Goal: Check status

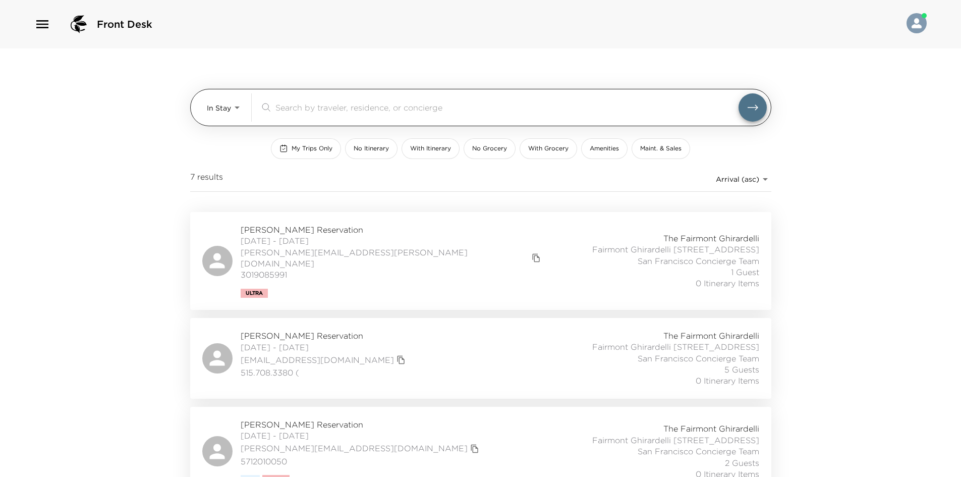
click at [220, 114] on body "Front Desk In Stay In-Stay ​ My Trips Only No Itinerary With Itinerary No Groce…" at bounding box center [480, 238] width 961 height 477
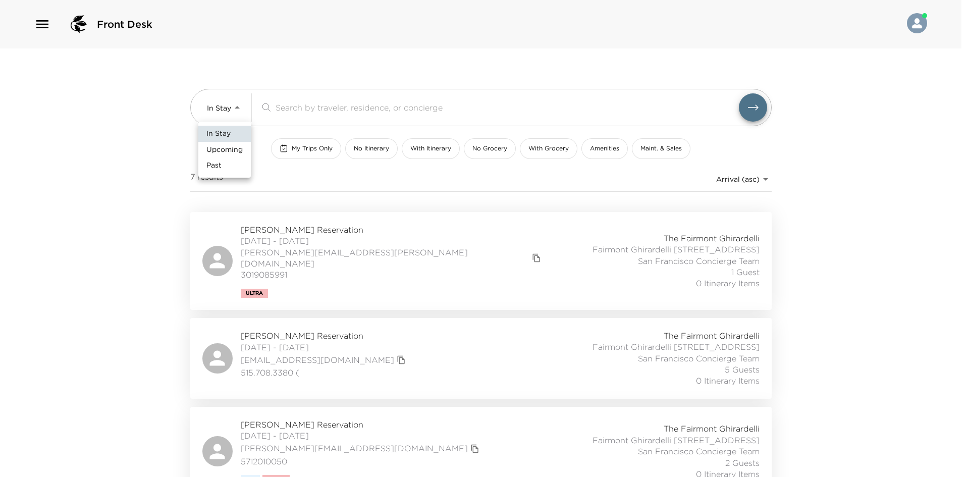
click at [216, 145] on span "Upcoming" at bounding box center [224, 150] width 36 height 10
type input "Upcoming"
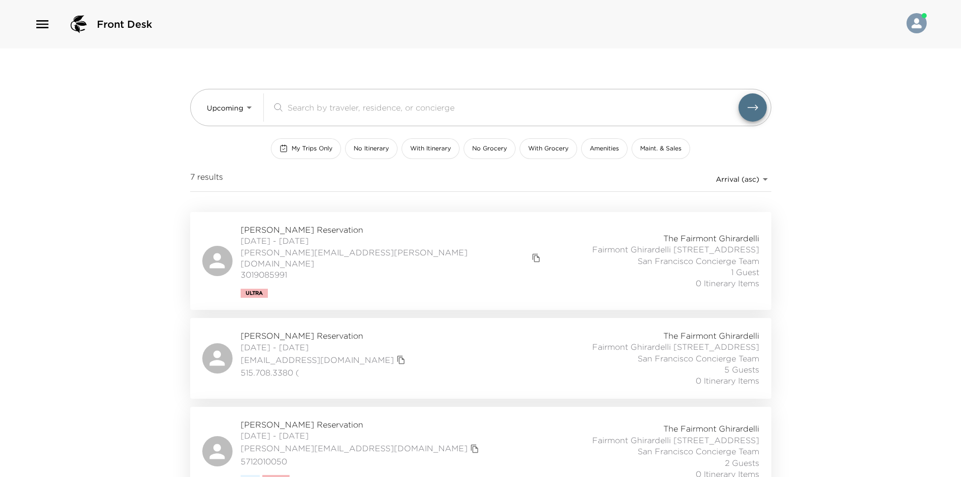
drag, startPoint x: 128, startPoint y: 145, endPoint x: 462, endPoint y: 93, distance: 337.9
click at [136, 145] on div at bounding box center [480, 238] width 961 height 477
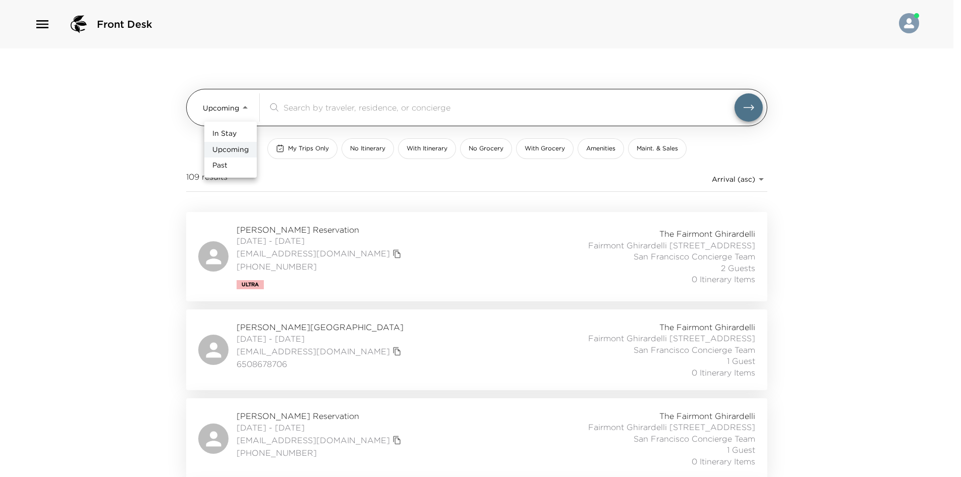
click at [227, 105] on body "Front Desk Upcoming Upcoming ​ My Trips Only No Itinerary With Itinerary No Gro…" at bounding box center [480, 238] width 961 height 477
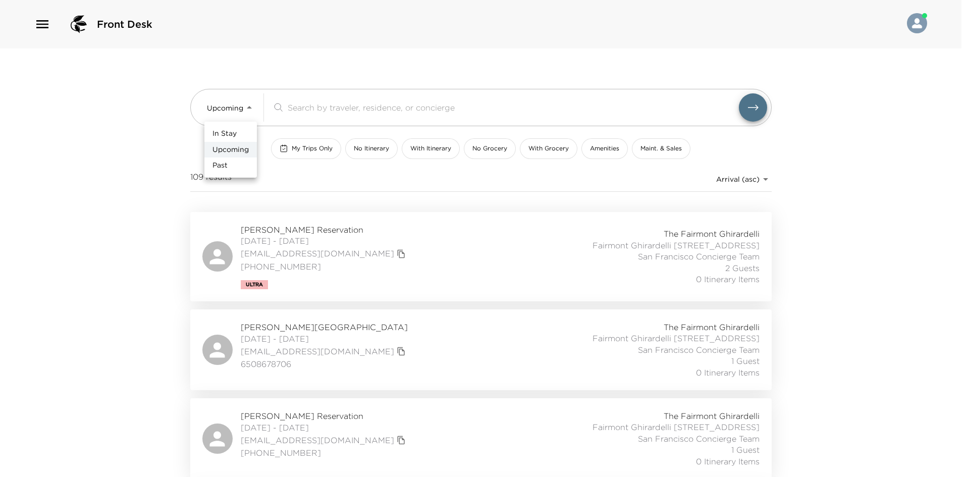
click at [160, 112] on div at bounding box center [484, 238] width 969 height 477
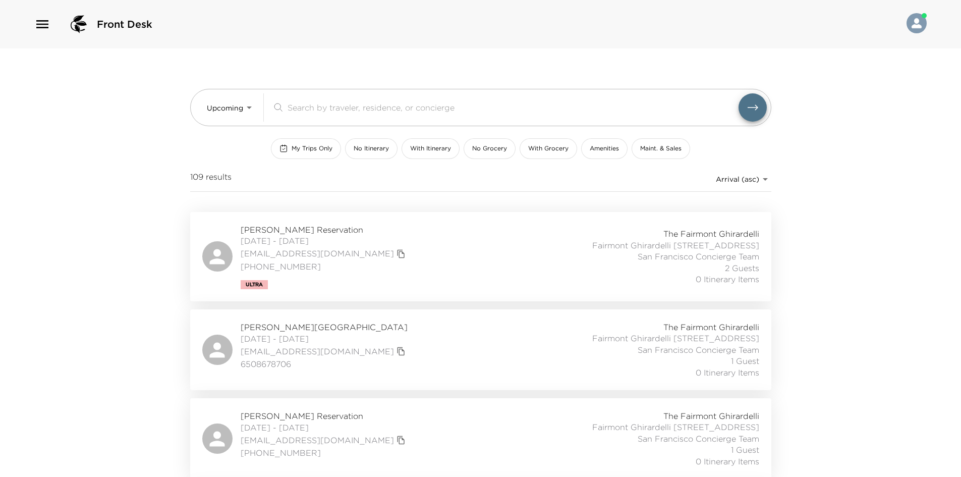
click at [103, 164] on div "Front Desk Upcoming Upcoming ​ My Trips Only No Itinerary With Itinerary No Gro…" at bounding box center [480, 238] width 961 height 477
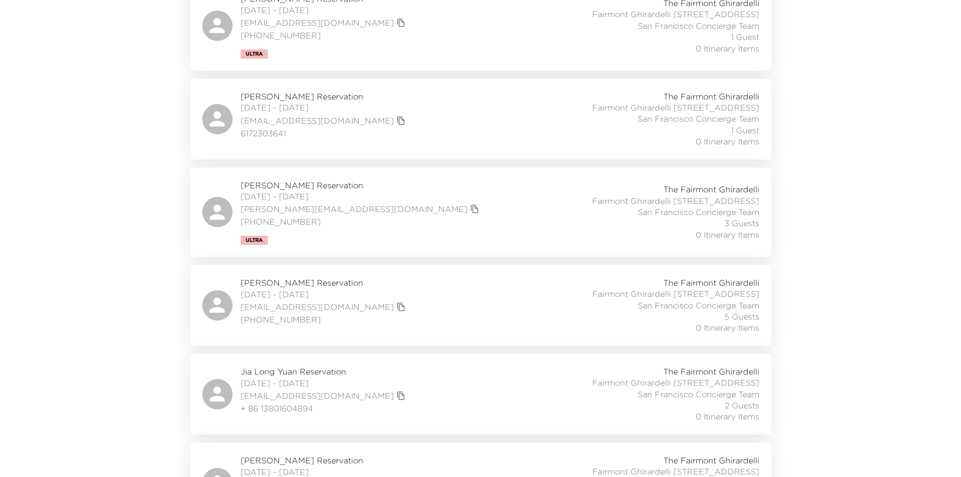
scroll to position [2700, 0]
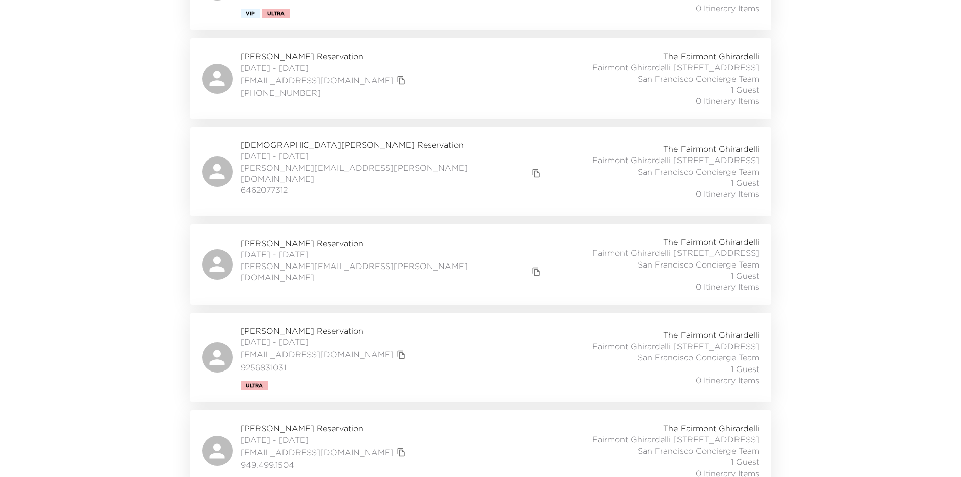
click at [415, 107] on div "Tom Connor Reservation 10/16/2025 - 10/19/2025 tcconnor@me.com (203) 862-9628 T…" at bounding box center [480, 78] width 557 height 57
